Goal: Navigation & Orientation: Find specific page/section

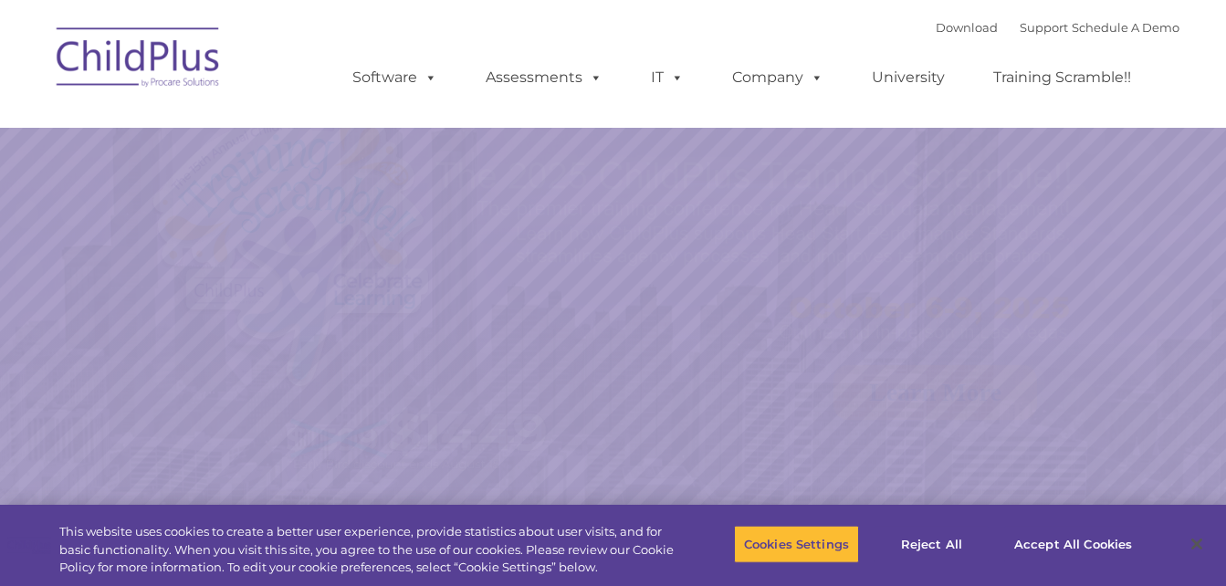
select select "MEDIUM"
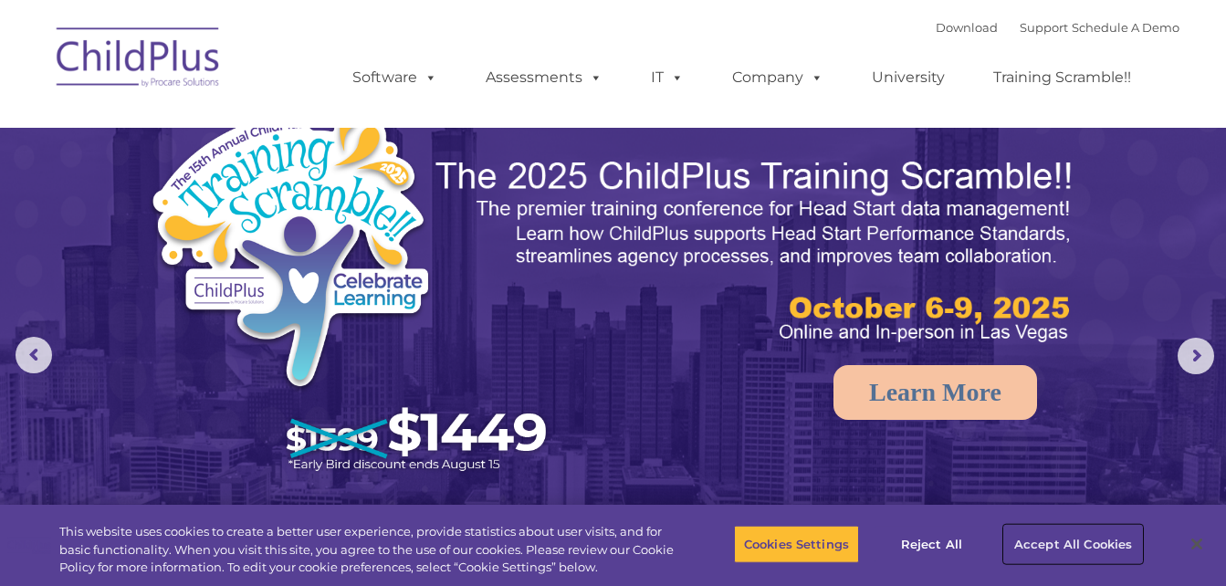
click at [1079, 536] on button "Accept All Cookies" at bounding box center [1073, 544] width 138 height 38
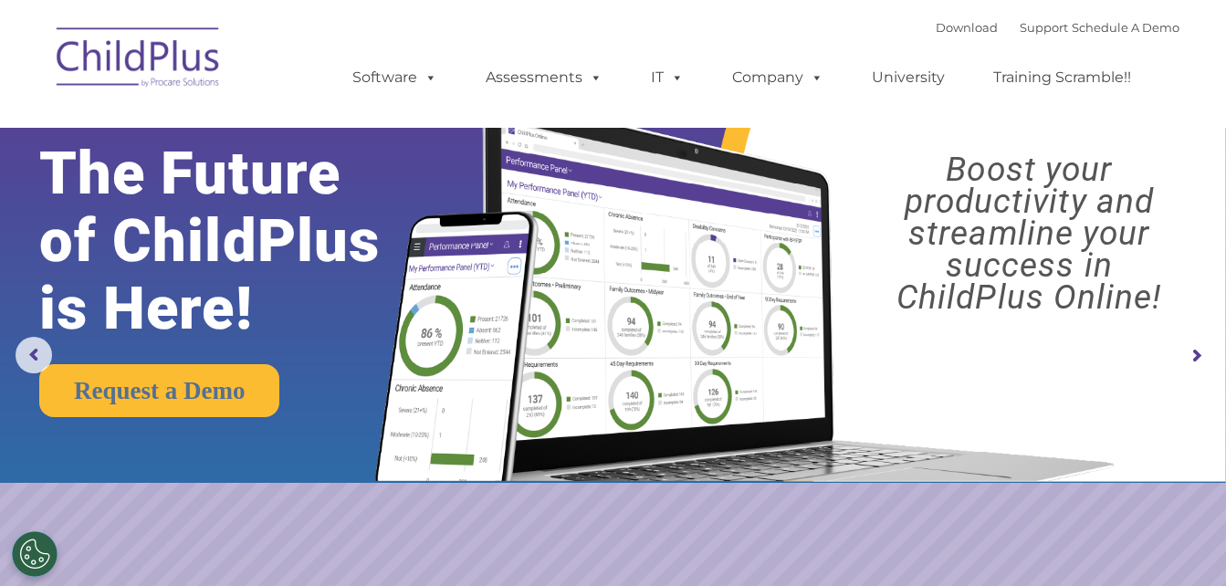
click at [144, 53] on img at bounding box center [138, 60] width 183 height 91
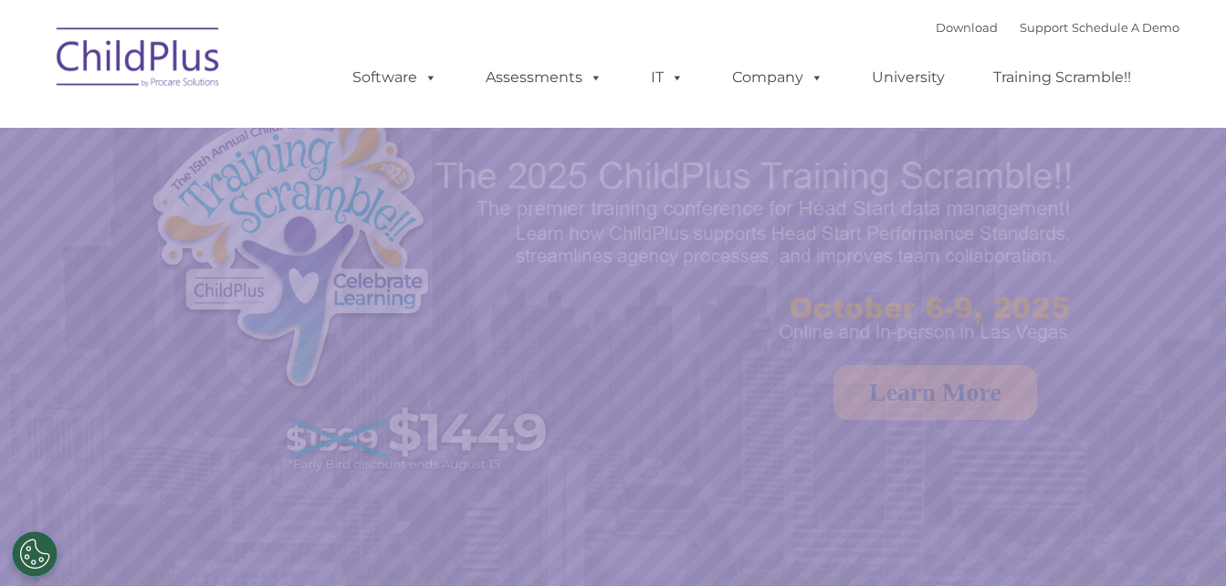
select select "MEDIUM"
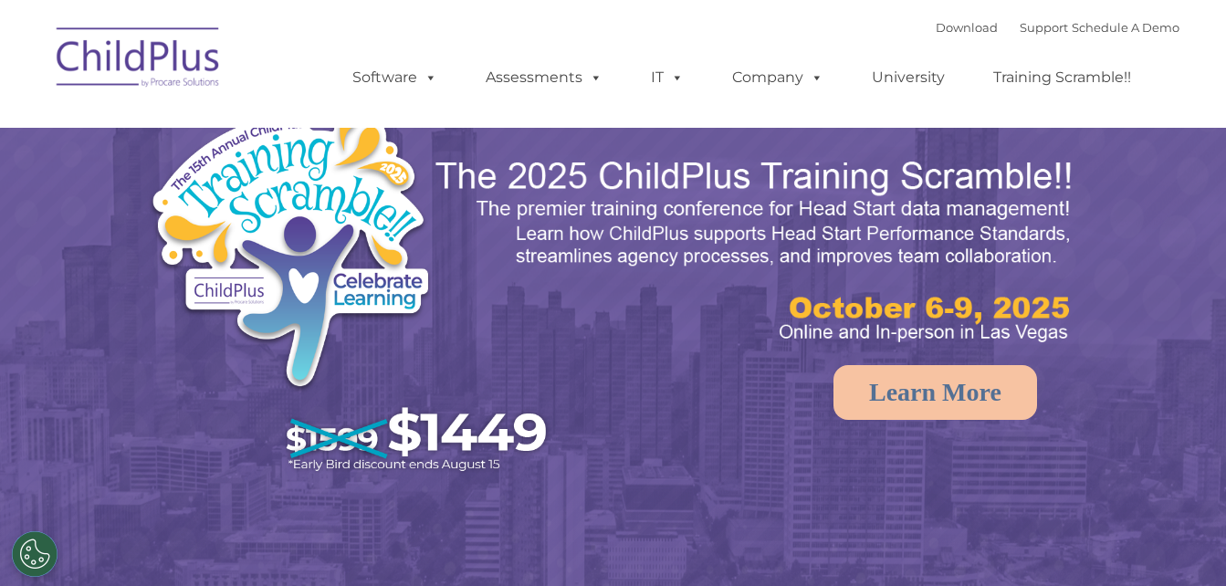
select select "MEDIUM"
